Goal: Find specific page/section: Find specific page/section

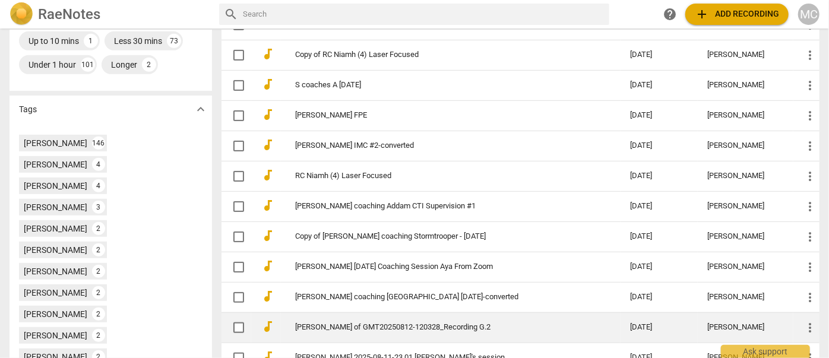
scroll to position [324, 0]
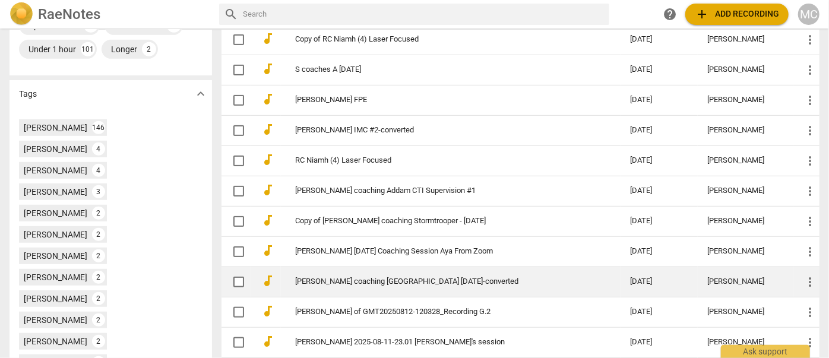
click at [389, 282] on link "[PERSON_NAME] coaching [GEOGRAPHIC_DATA] [DATE]-converted" at bounding box center [441, 281] width 292 height 9
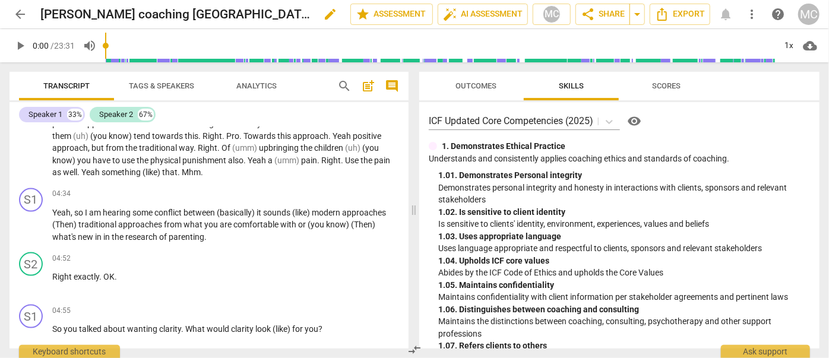
scroll to position [648, 0]
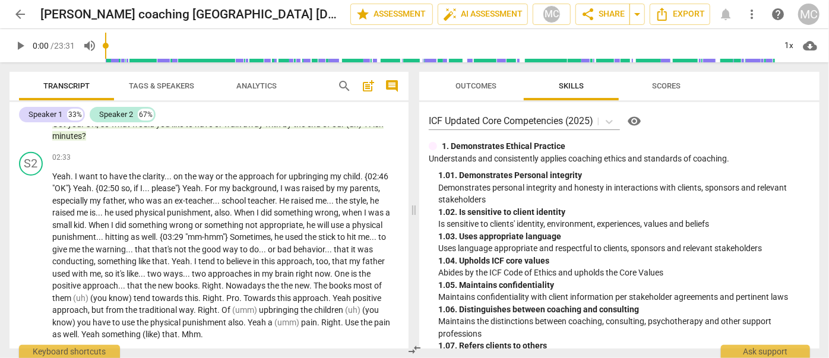
click at [19, 14] on span "arrow_back" at bounding box center [20, 14] width 14 height 14
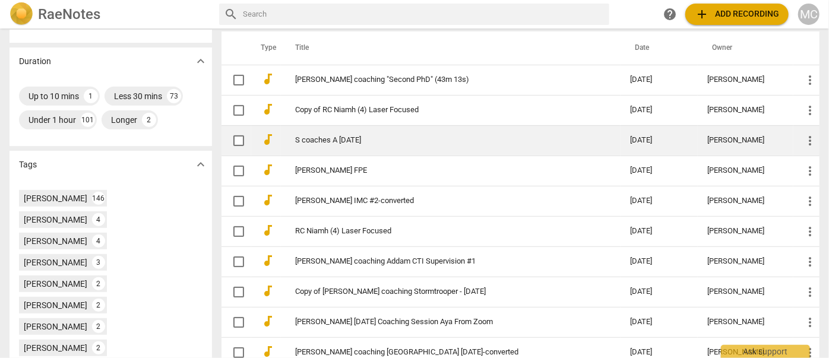
scroll to position [270, 0]
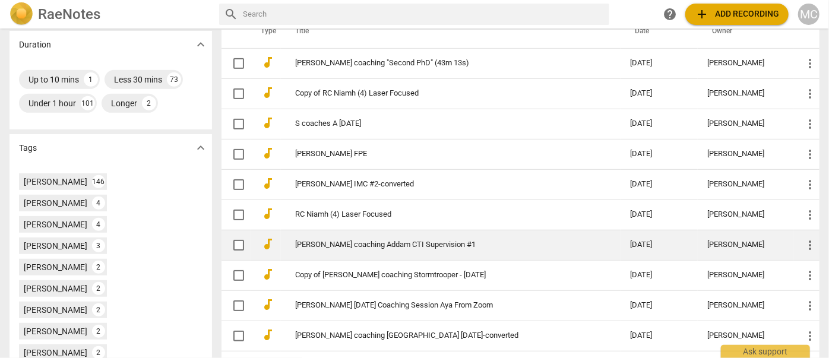
click at [362, 242] on link "[PERSON_NAME] coaching Addam CTI Supervision #1" at bounding box center [441, 245] width 292 height 9
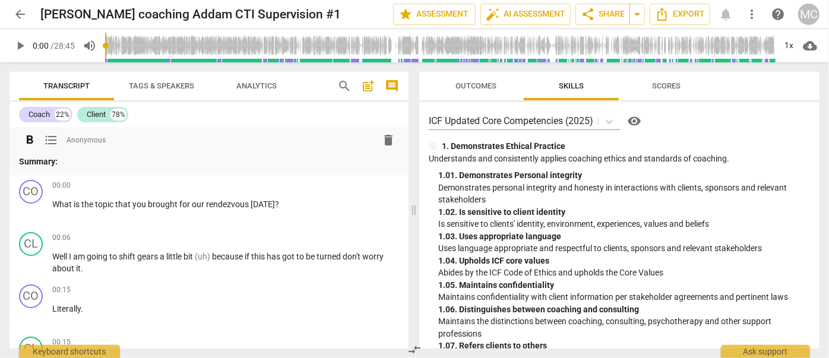
click at [385, 137] on span "delete" at bounding box center [388, 140] width 14 height 14
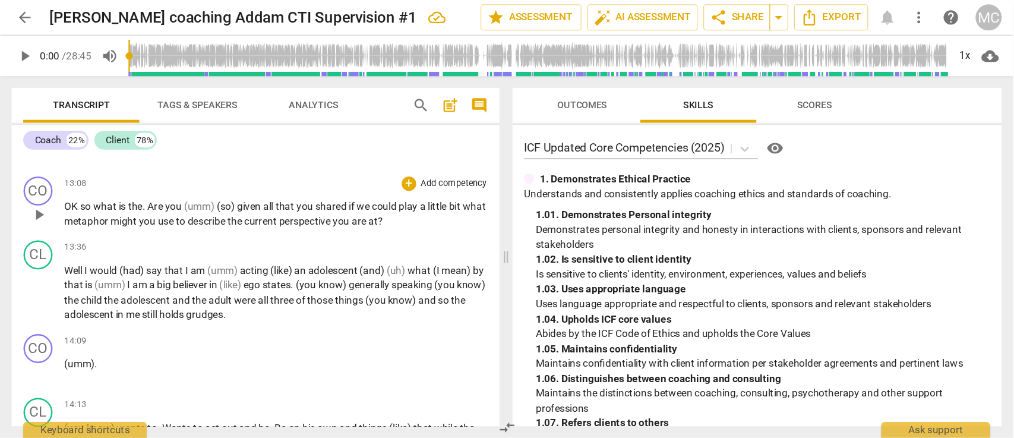
scroll to position [2377, 0]
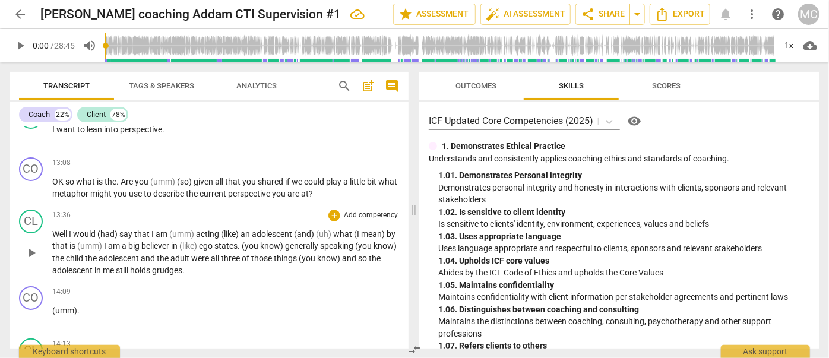
click at [193, 229] on span "(umm)" at bounding box center [182, 234] width 27 height 10
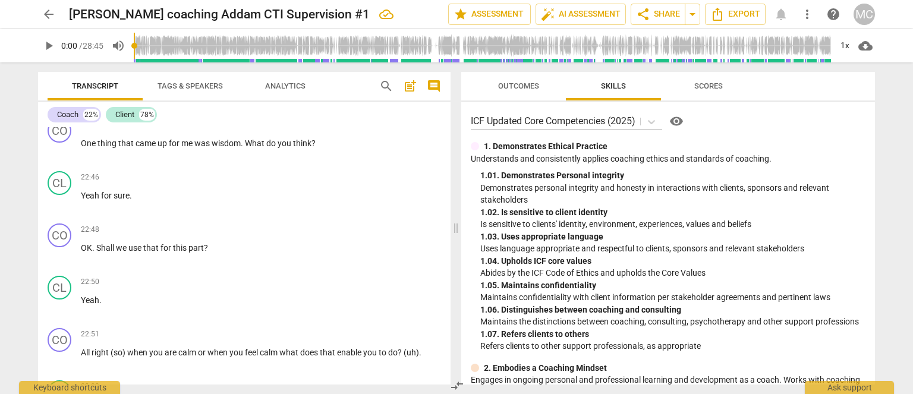
scroll to position [5763, 0]
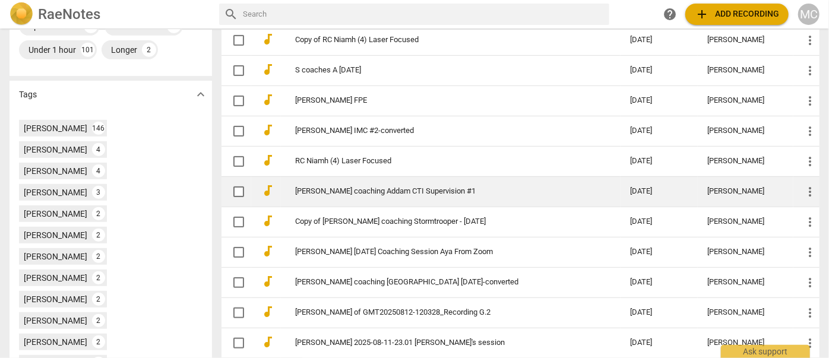
scroll to position [324, 0]
click at [369, 191] on link "[PERSON_NAME] coaching Addam CTI Supervision #1" at bounding box center [441, 191] width 292 height 9
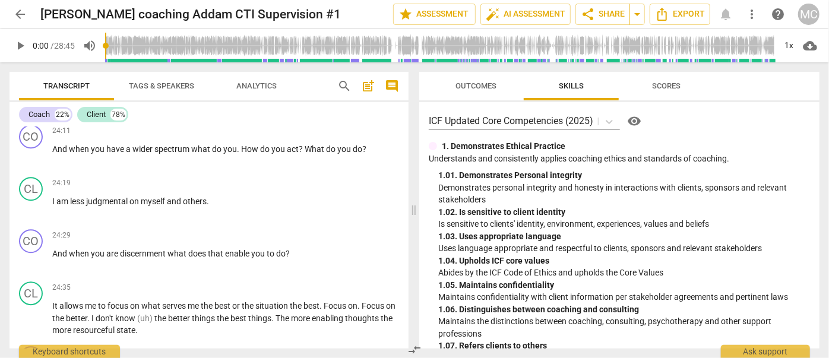
drag, startPoint x: 140, startPoint y: 151, endPoint x: 134, endPoint y: 400, distance: 249.6
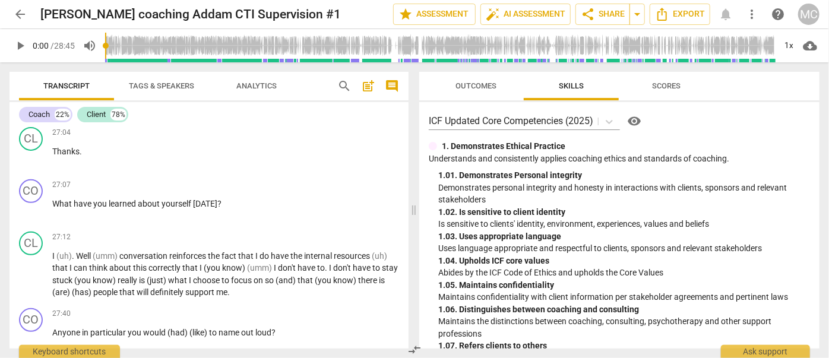
scroll to position [7097, 0]
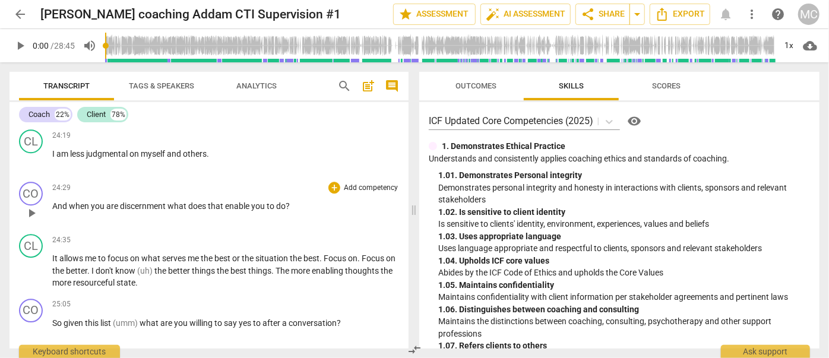
drag, startPoint x: 206, startPoint y: 162, endPoint x: 207, endPoint y: 155, distance: 6.6
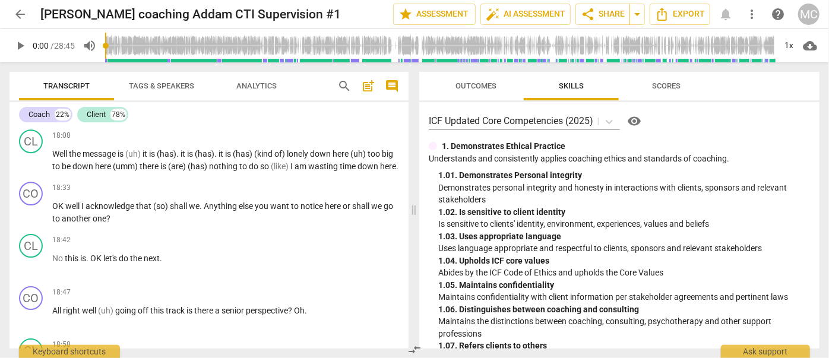
scroll to position [3754, 0]
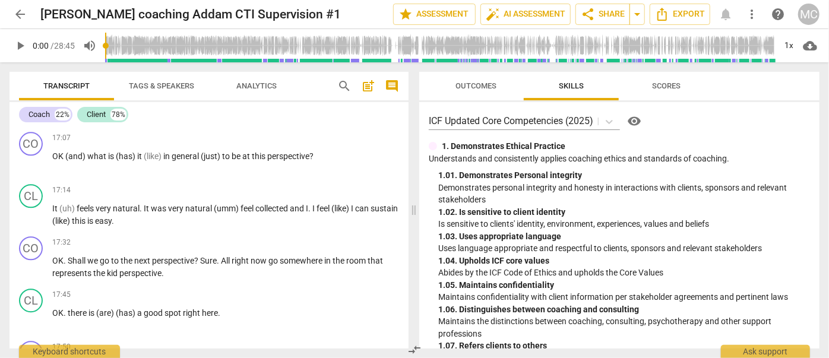
drag, startPoint x: 136, startPoint y: 240, endPoint x: 144, endPoint y: 92, distance: 148.2
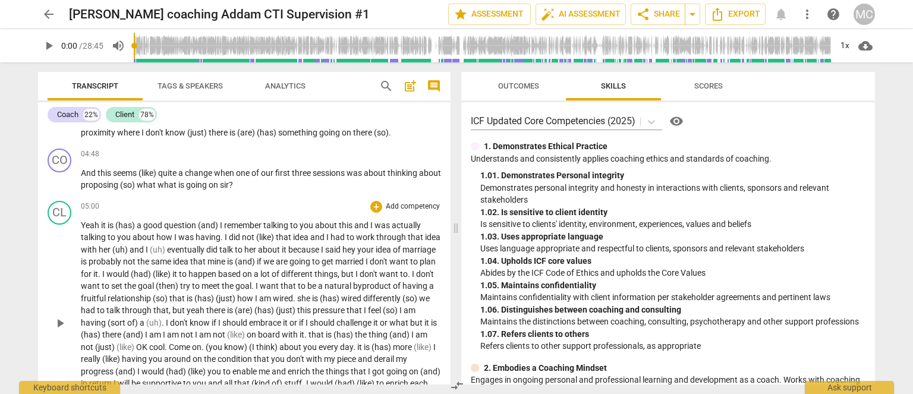
scroll to position [864, 0]
